Goal: Task Accomplishment & Management: Manage account settings

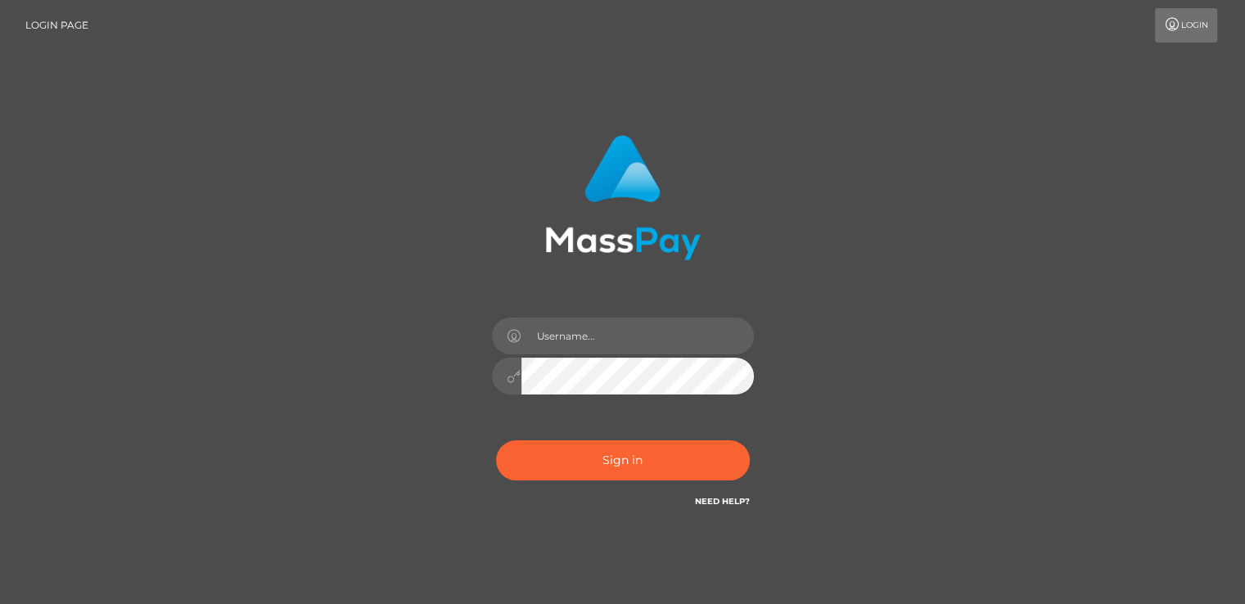
click at [628, 354] on div at bounding box center [623, 367] width 286 height 125
click at [635, 337] on input "text" at bounding box center [637, 336] width 232 height 37
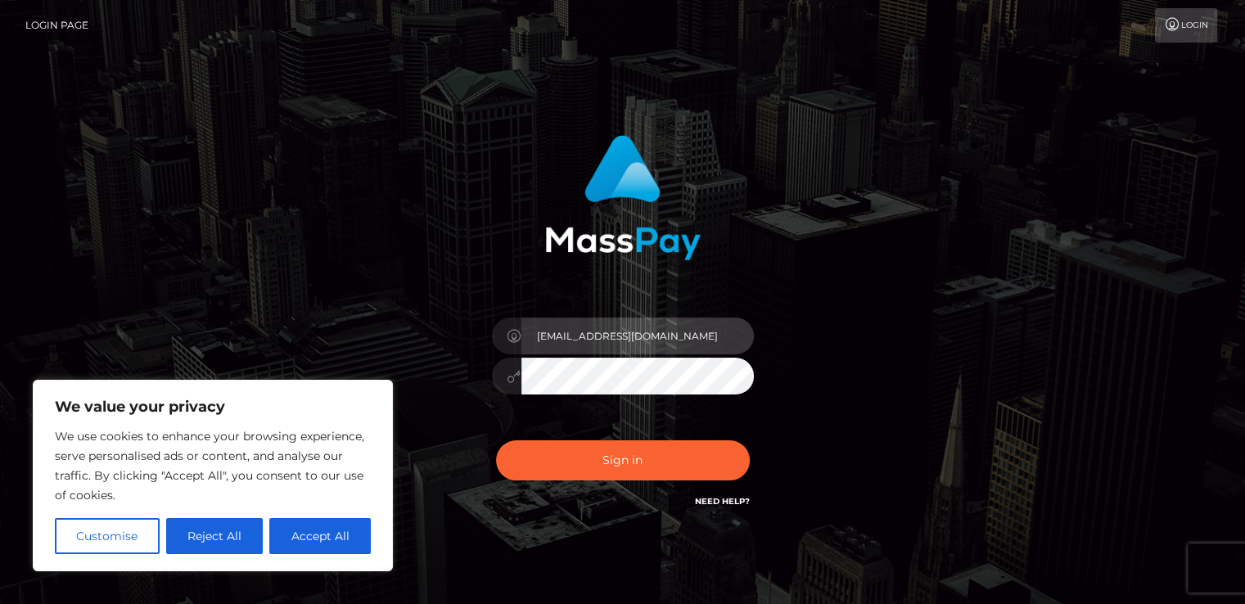
type input "lucky_baki@mail.ru"
click at [496, 440] on button "Sign in" at bounding box center [623, 460] width 254 height 40
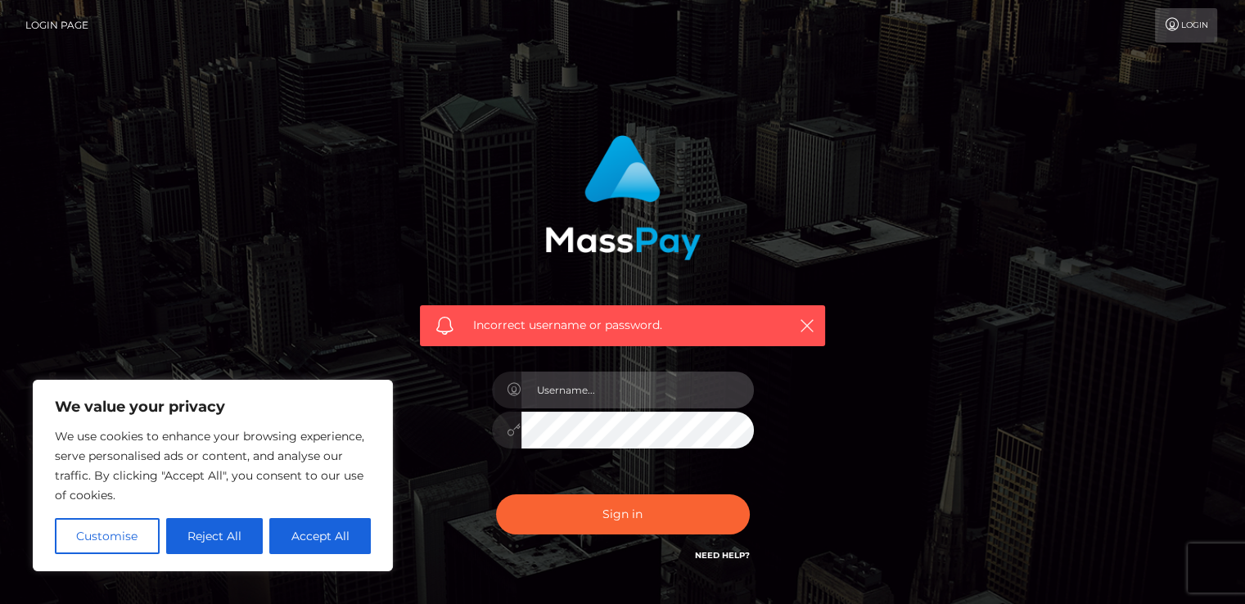
click at [606, 395] on input "text" at bounding box center [637, 390] width 232 height 37
type input "[EMAIL_ADDRESS][DOMAIN_NAME]"
click at [496, 494] on button "Sign in" at bounding box center [623, 514] width 254 height 40
click at [610, 381] on input "text" at bounding box center [637, 390] width 232 height 37
click at [561, 489] on div "Sign in Need Help?" at bounding box center [623, 521] width 286 height 73
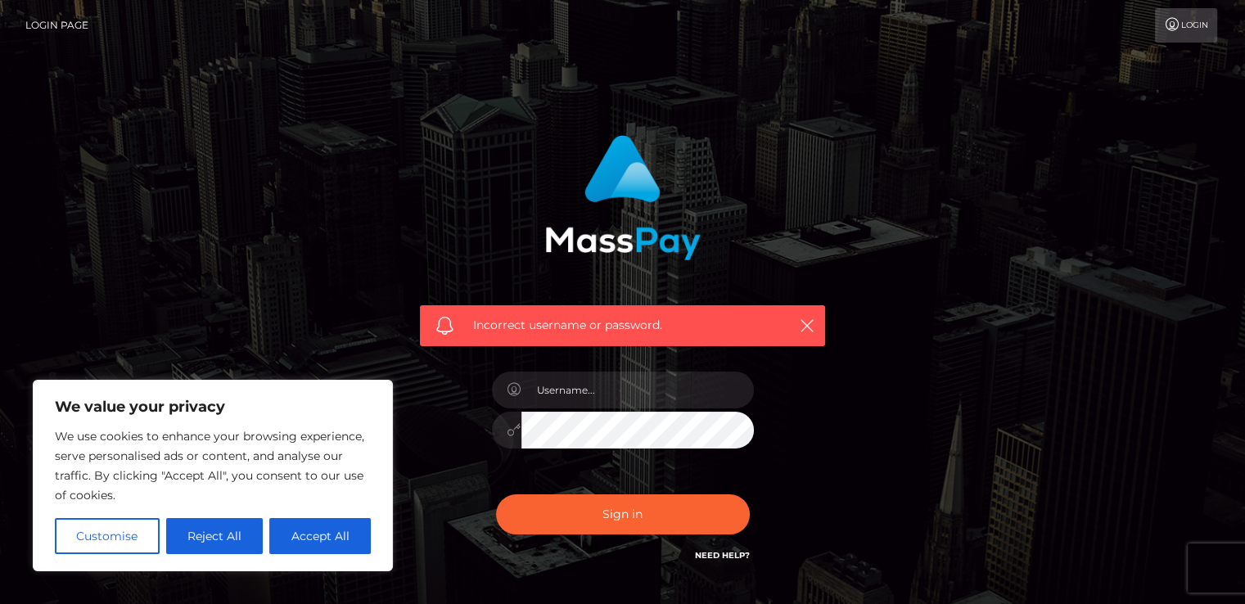
scroll to position [82, 0]
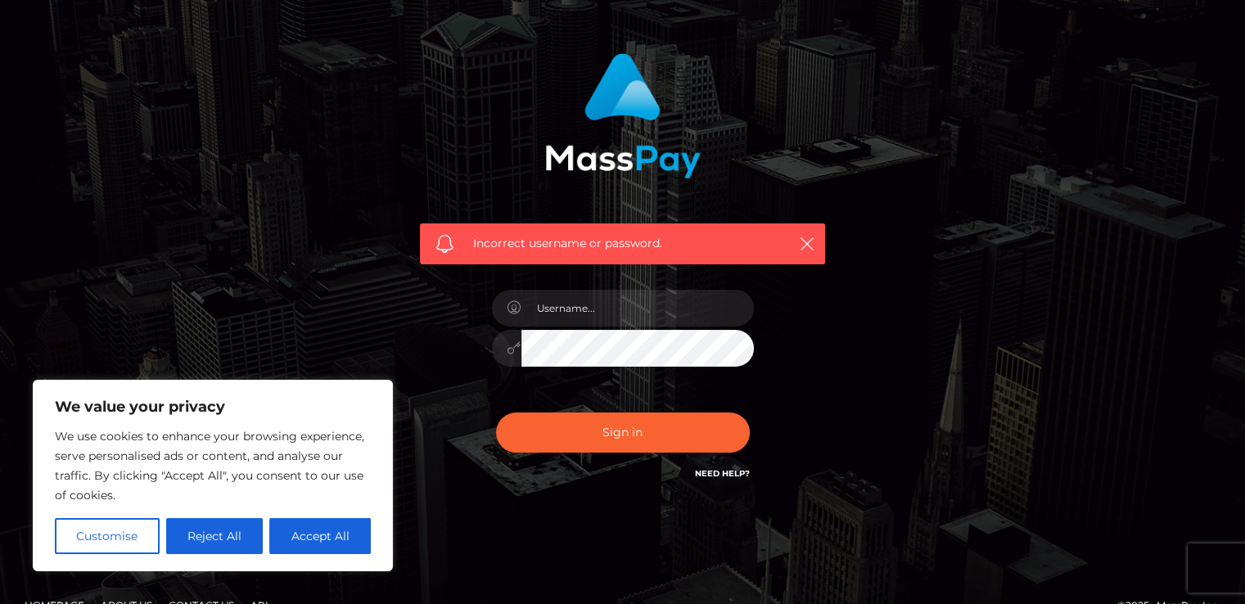
click at [723, 470] on link "Need Help?" at bounding box center [722, 473] width 55 height 11
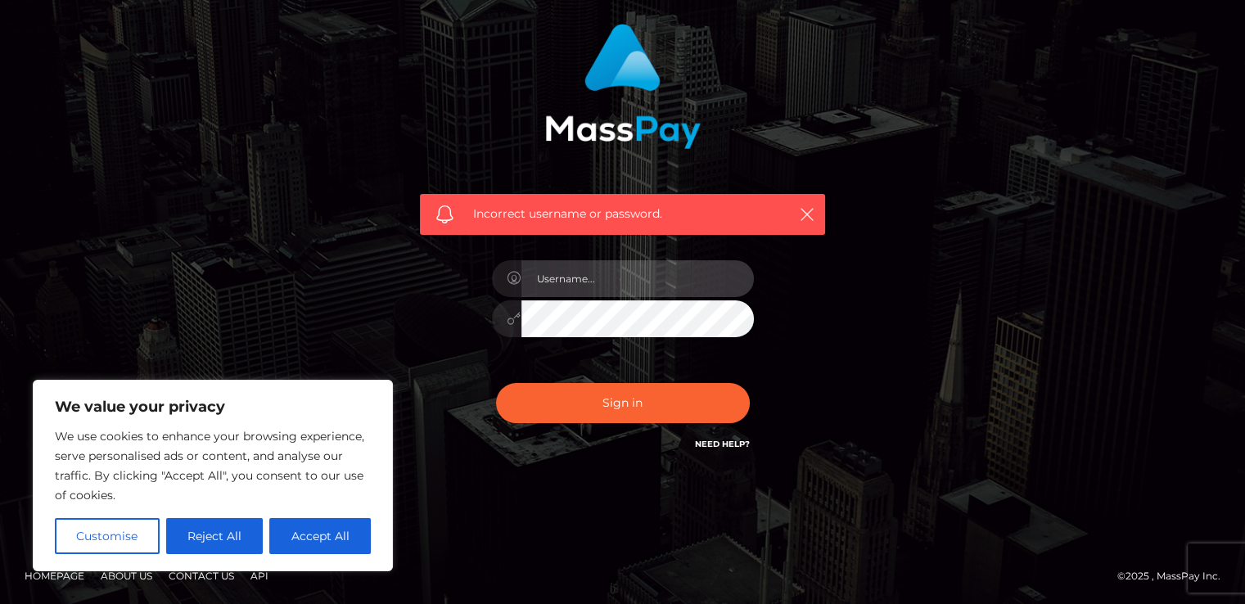
click at [620, 295] on input "text" at bounding box center [637, 278] width 232 height 37
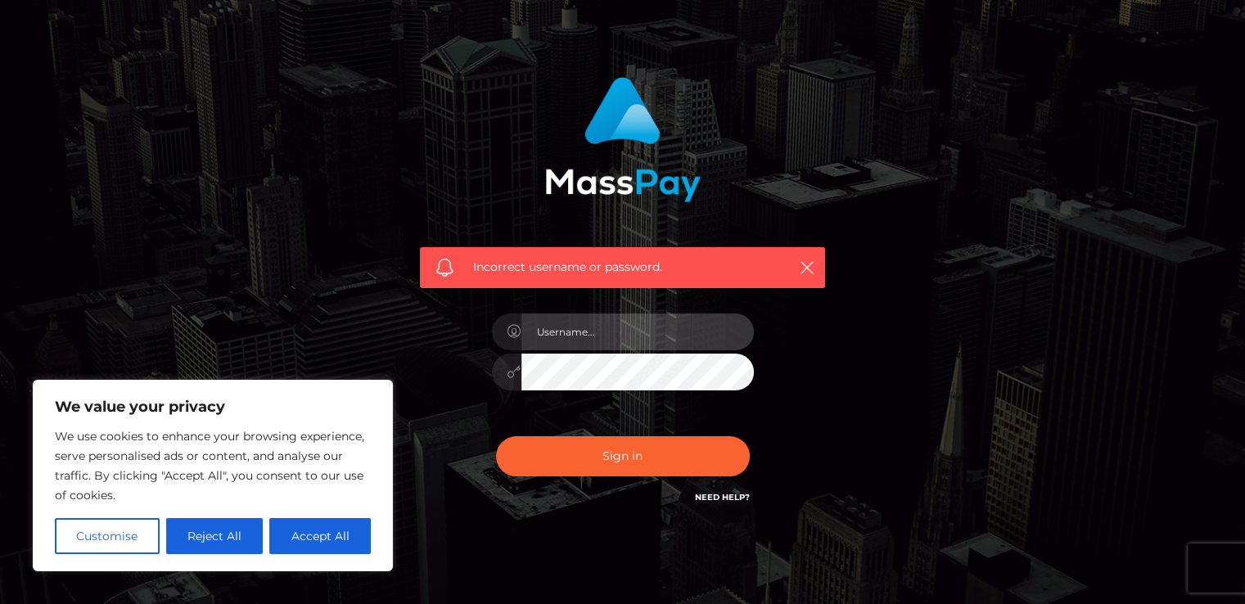
scroll to position [0, 0]
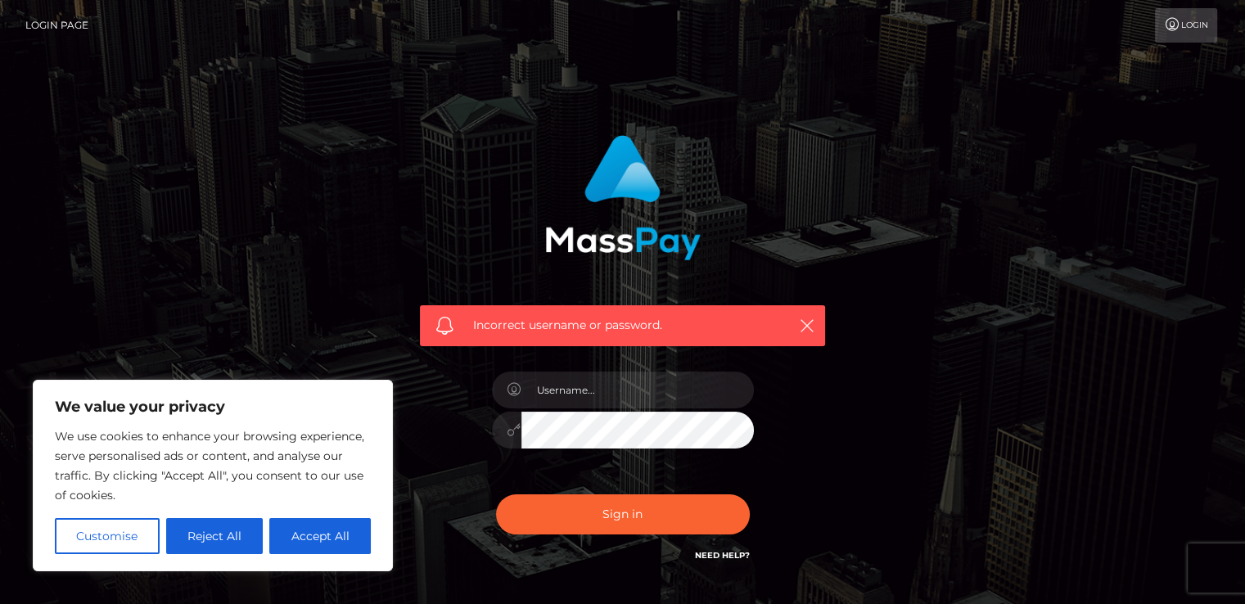
click at [1181, 25] on link "Login" at bounding box center [1186, 25] width 62 height 34
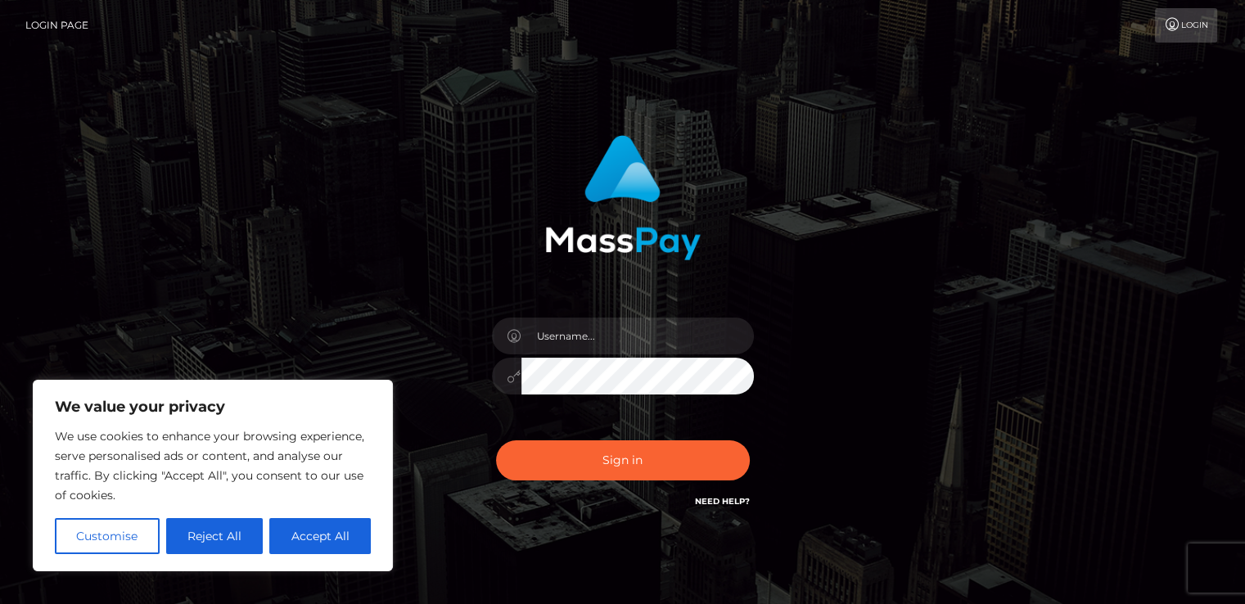
click at [51, 32] on link "Login Page" at bounding box center [56, 25] width 63 height 34
click at [552, 338] on input "text" at bounding box center [637, 336] width 232 height 37
type input "lucky_baki@mail.ru"
click at [496, 440] on button "Sign in" at bounding box center [623, 460] width 254 height 40
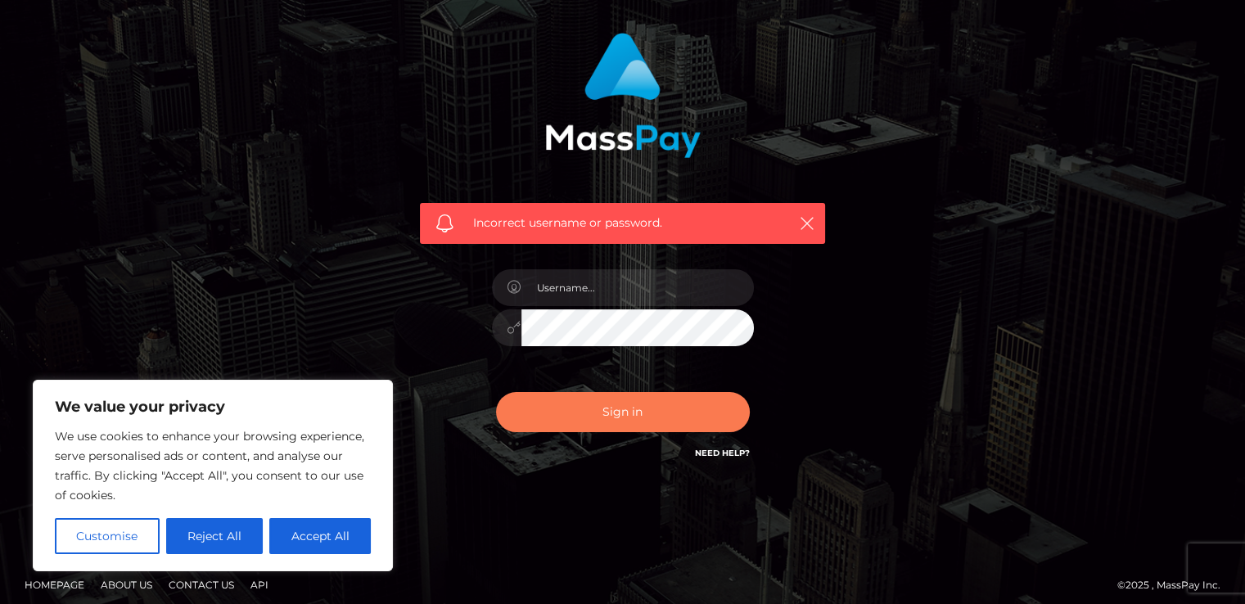
scroll to position [111, 0]
